Goal: Task Accomplishment & Management: Manage account settings

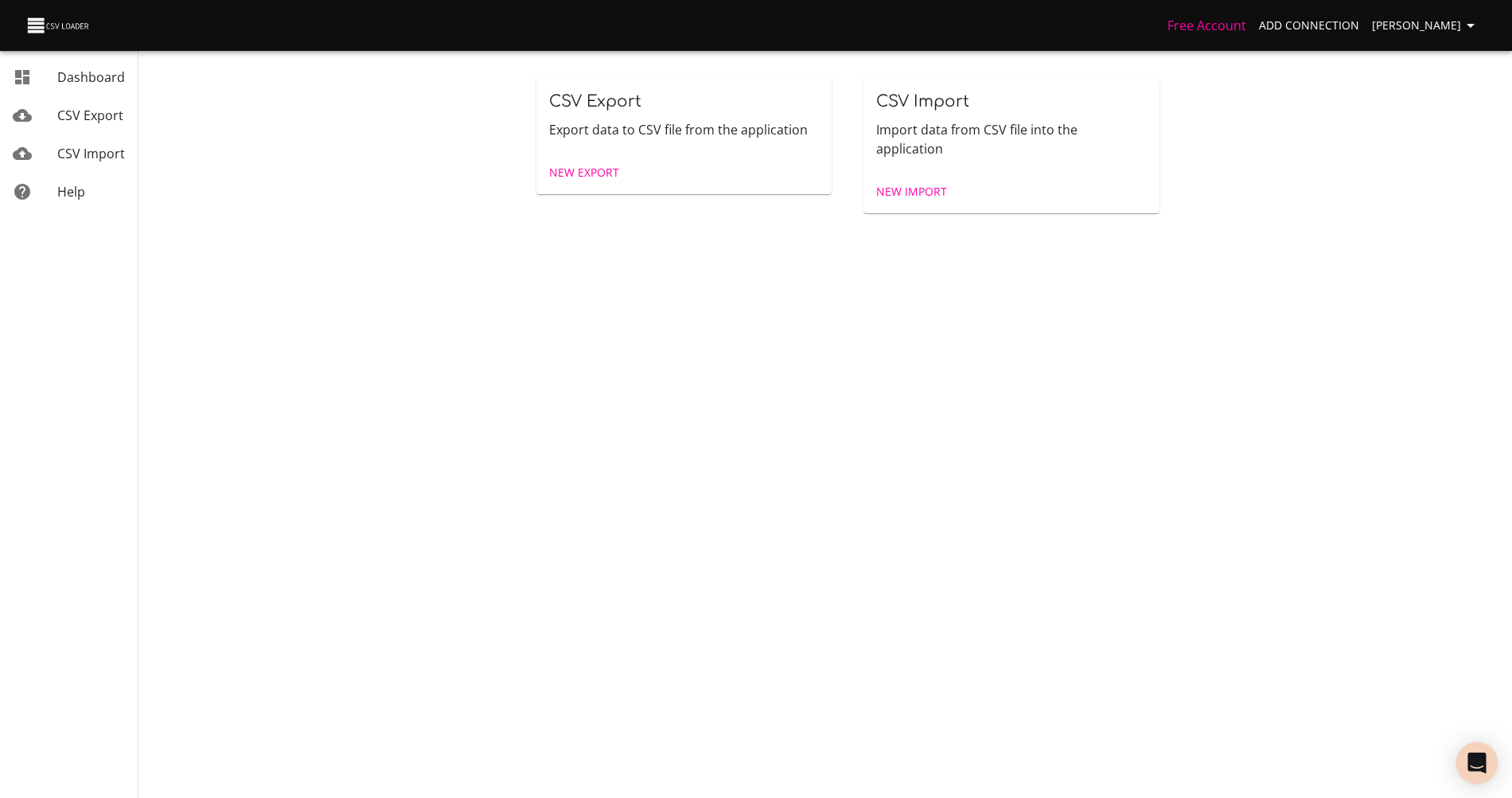
click at [1468, 755] on icon "Open Intercom Messenger" at bounding box center [1476, 762] width 19 height 21
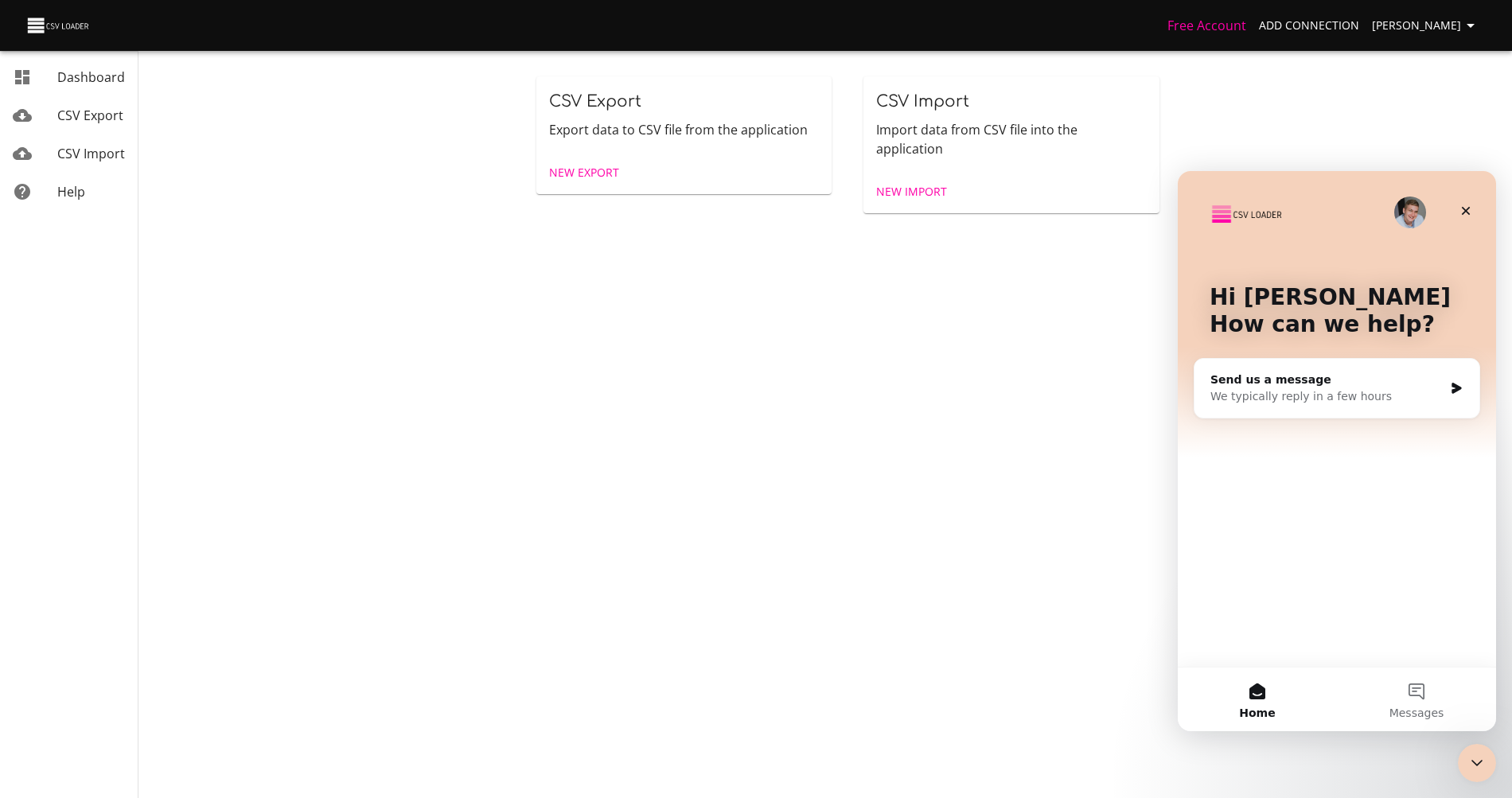
click at [1427, 43] on div "Free Account Add Connection [PERSON_NAME]" at bounding box center [756, 26] width 1512 height 51
click at [1426, 30] on span "[PERSON_NAME]" at bounding box center [1426, 26] width 109 height 20
click at [1462, 206] on icon "Close" at bounding box center [1466, 210] width 13 height 13
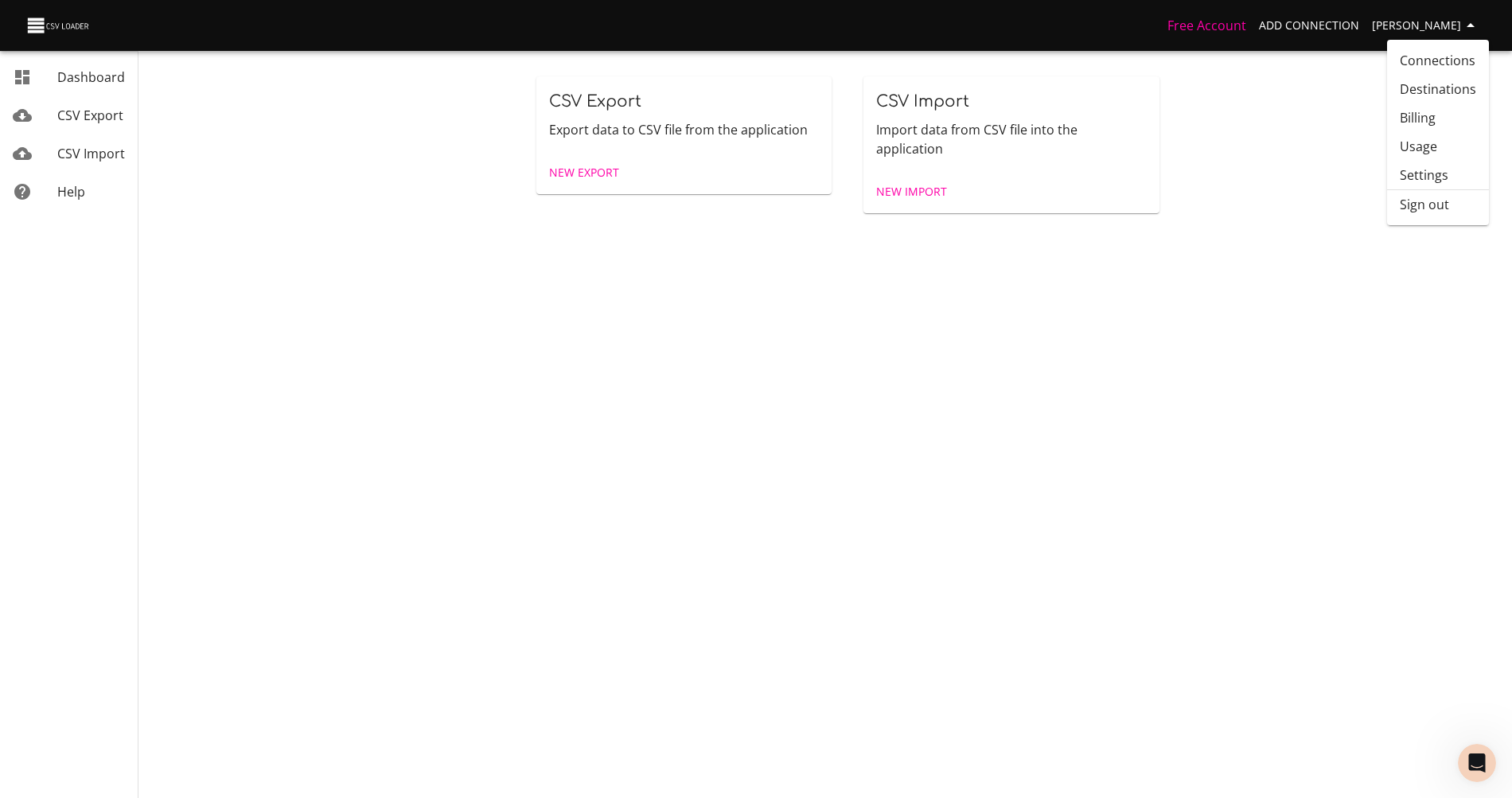
click at [1425, 151] on link "Usage" at bounding box center [1437, 146] width 102 height 29
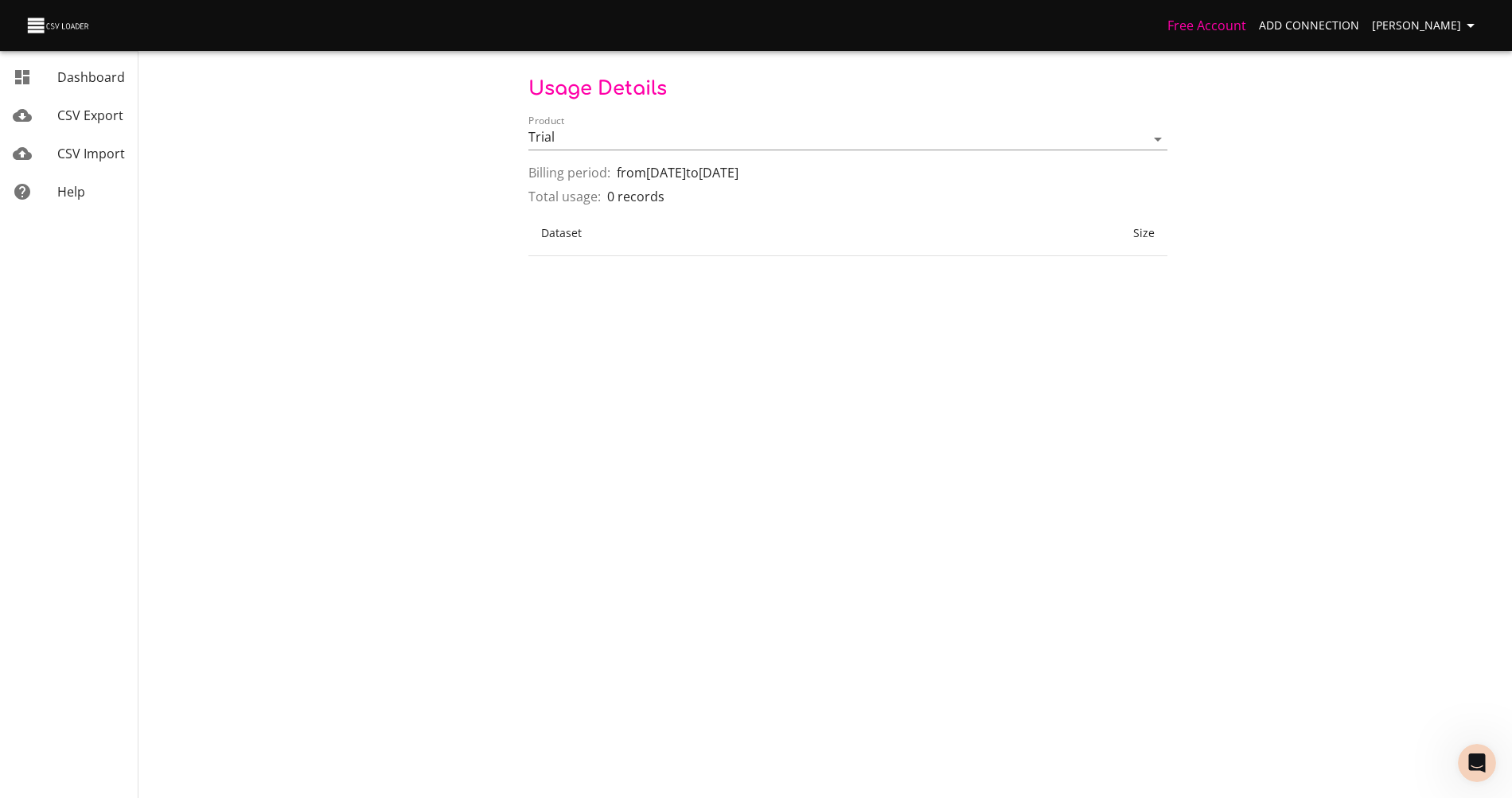
click at [1001, 253] on th "Size" at bounding box center [1034, 234] width 266 height 45
click at [1074, 246] on th "Size" at bounding box center [1034, 234] width 266 height 45
click at [1467, 20] on icon "button" at bounding box center [1470, 25] width 19 height 19
click at [1422, 201] on li "Sign out" at bounding box center [1437, 204] width 102 height 29
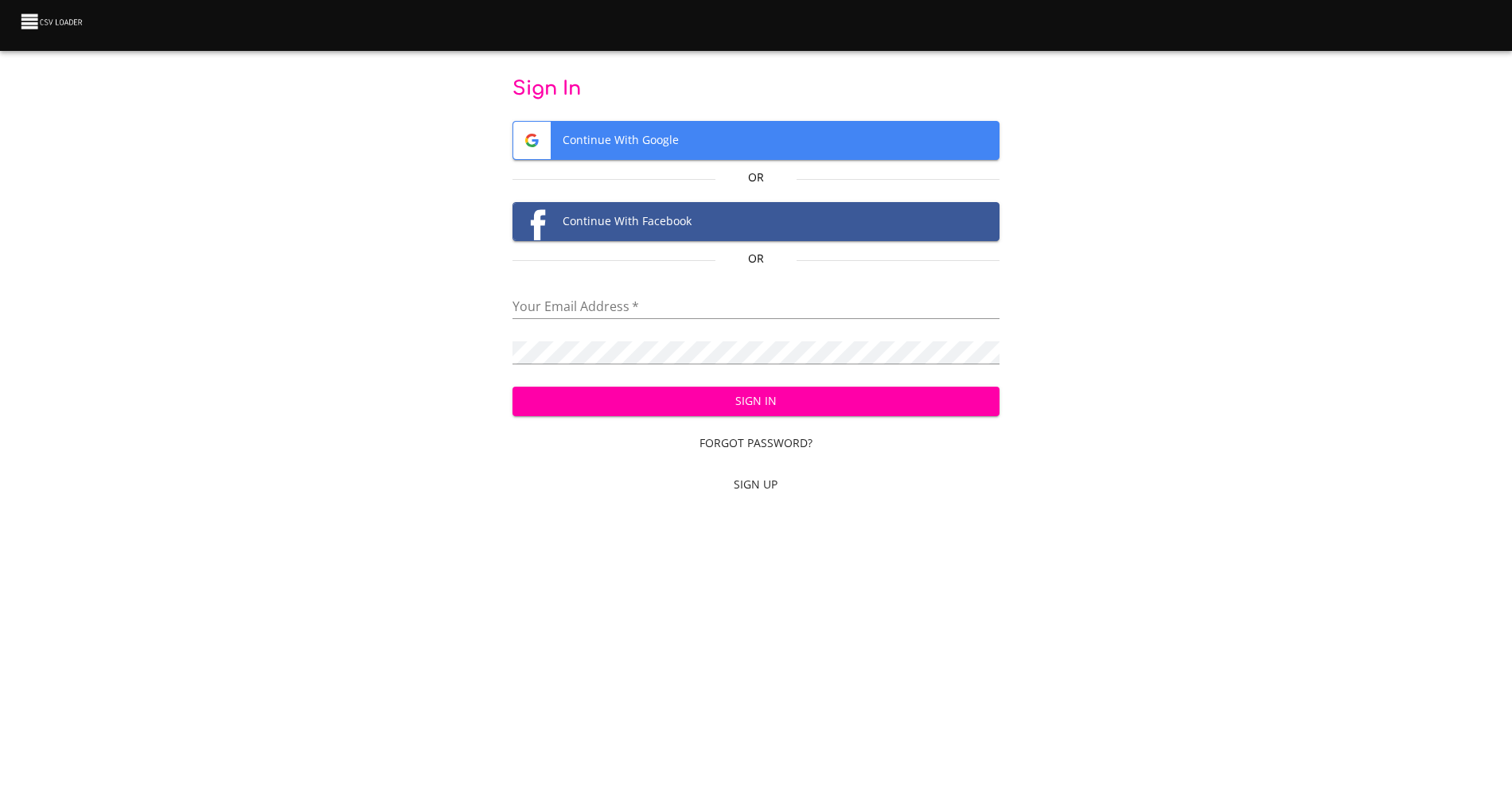
type input "aravet@makethegrade.fr"
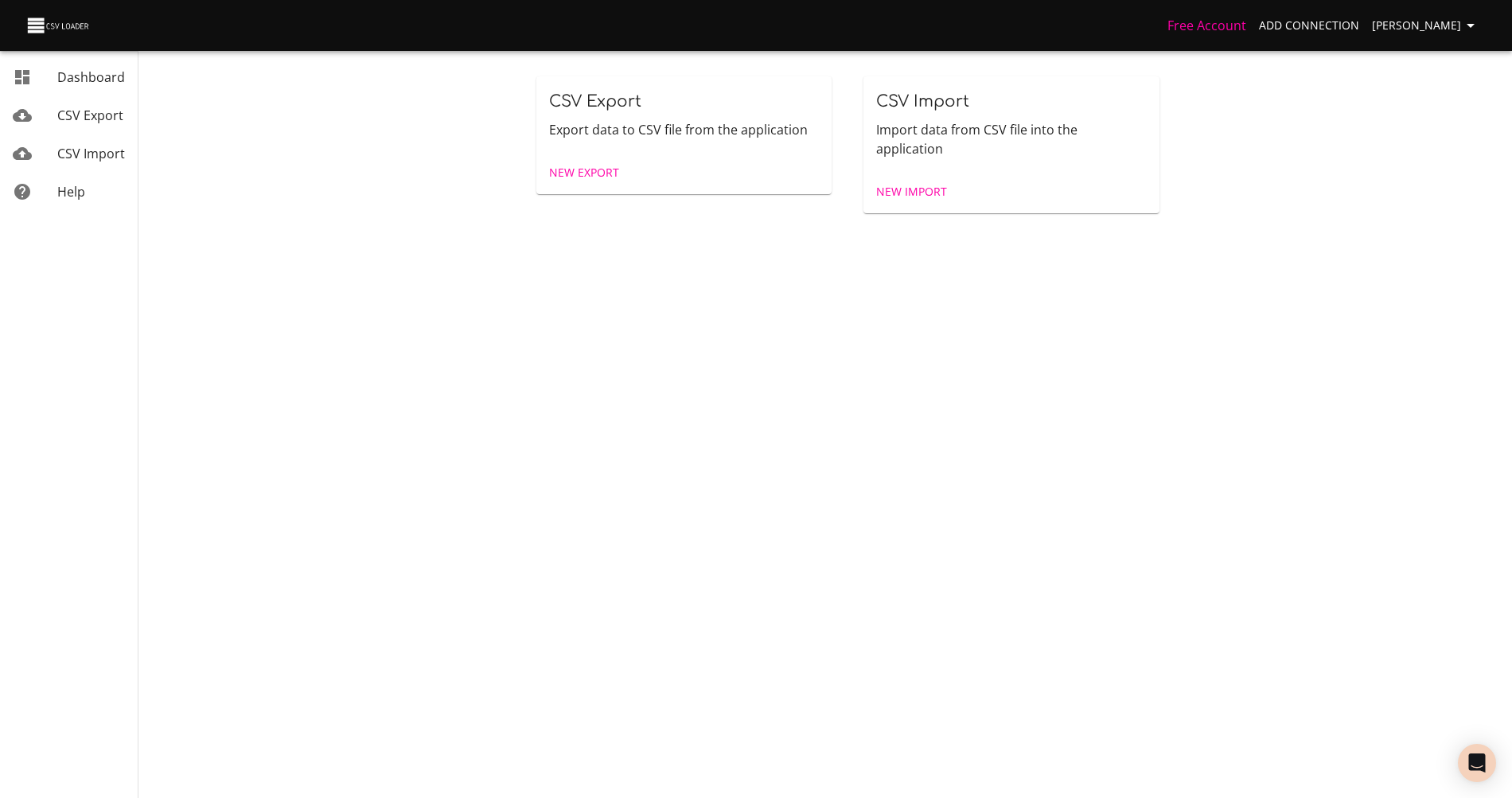
click at [1420, 33] on span "Antoine Ravet" at bounding box center [1426, 26] width 109 height 20
click at [1407, 211] on li "Sign out" at bounding box center [1437, 204] width 102 height 29
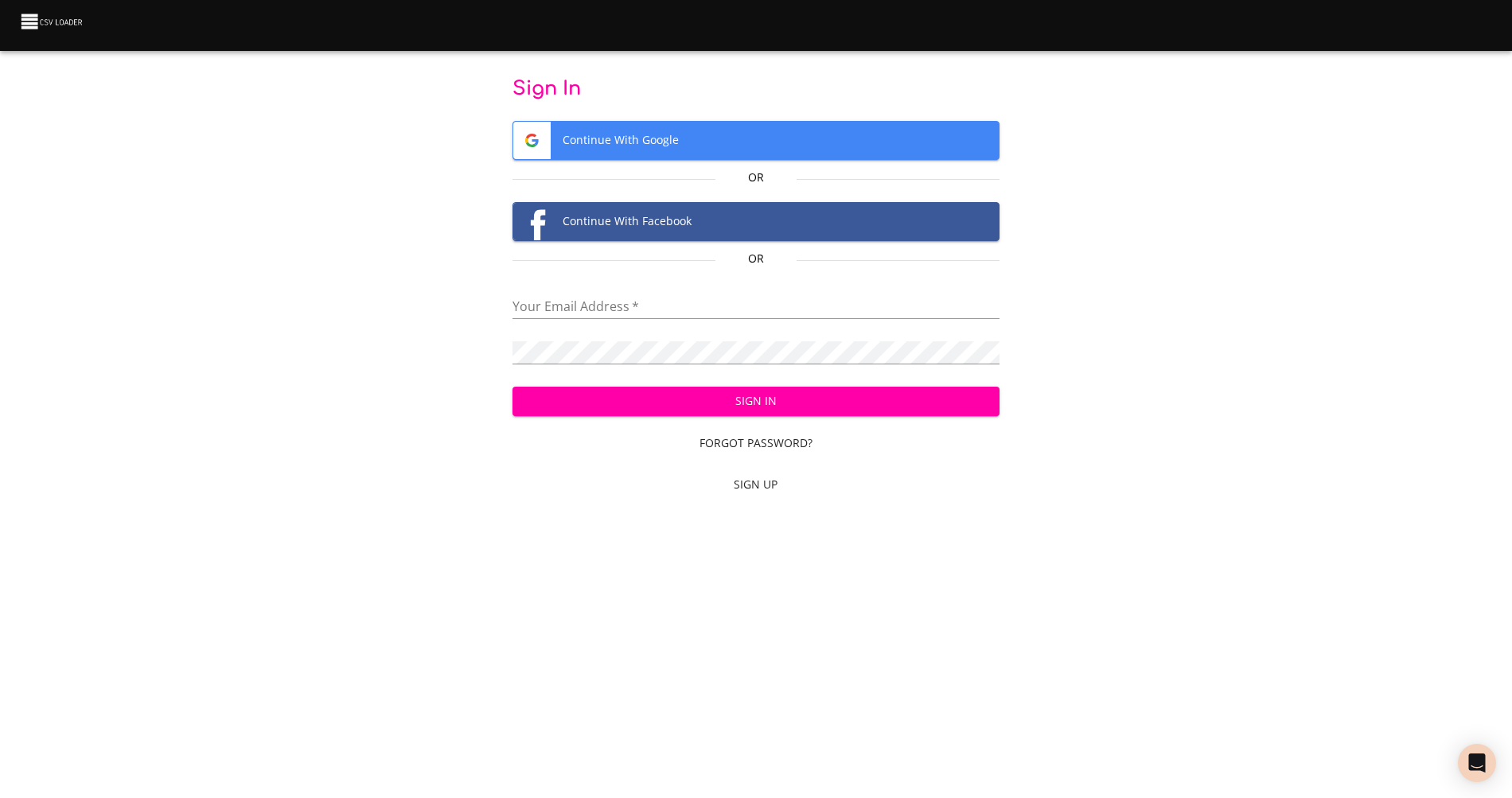
click at [915, 132] on span "Continue With Google" at bounding box center [756, 140] width 485 height 38
